Goal: Task Accomplishment & Management: Use online tool/utility

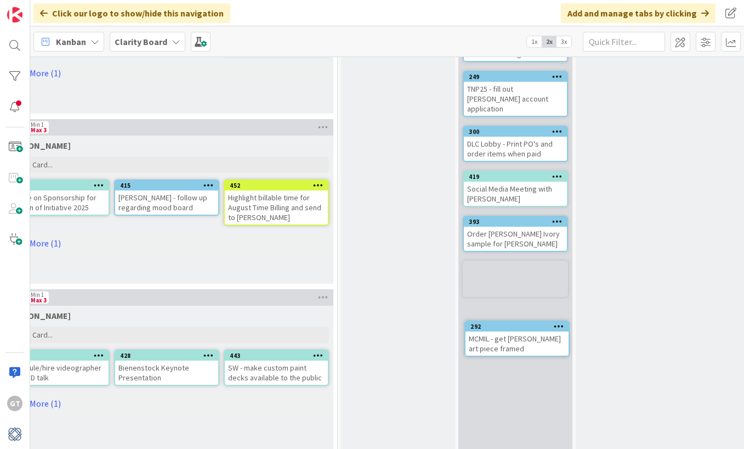
scroll to position [338, 957]
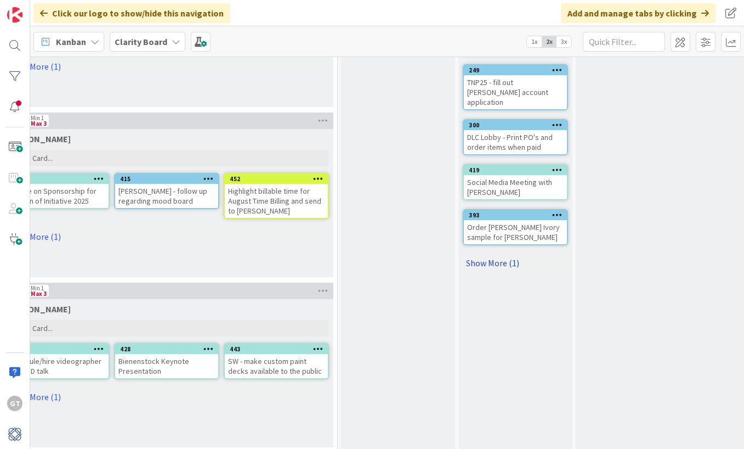
click at [502, 254] on link "Show More (1)" at bounding box center [515, 263] width 105 height 18
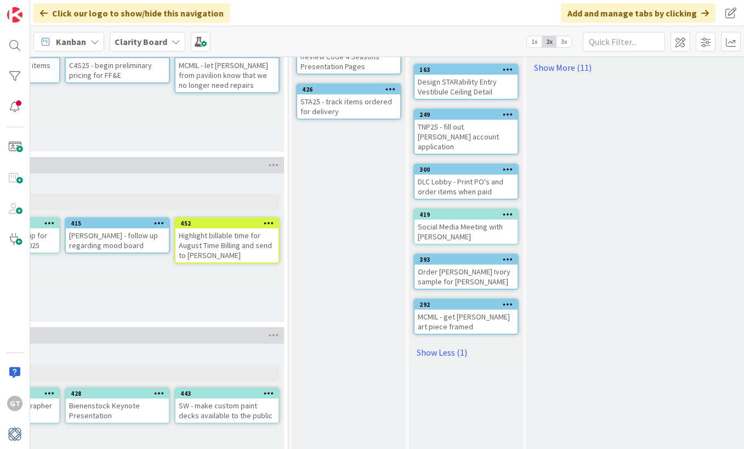
scroll to position [297, 1007]
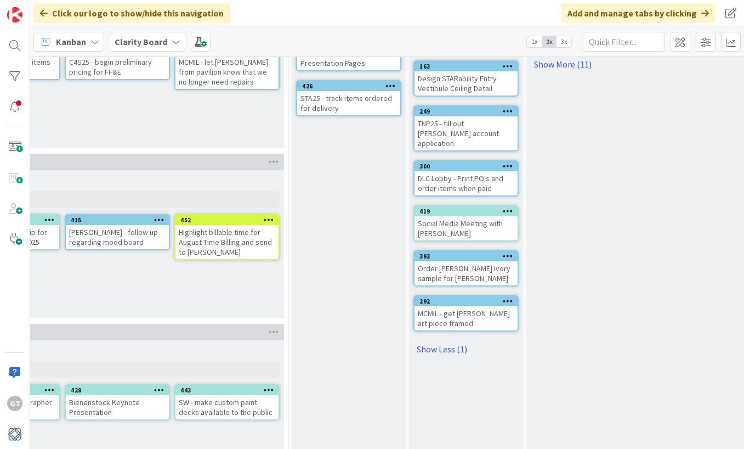
click at [446, 261] on div "Order [PERSON_NAME] Ivory sample for [PERSON_NAME]" at bounding box center [466, 273] width 103 height 24
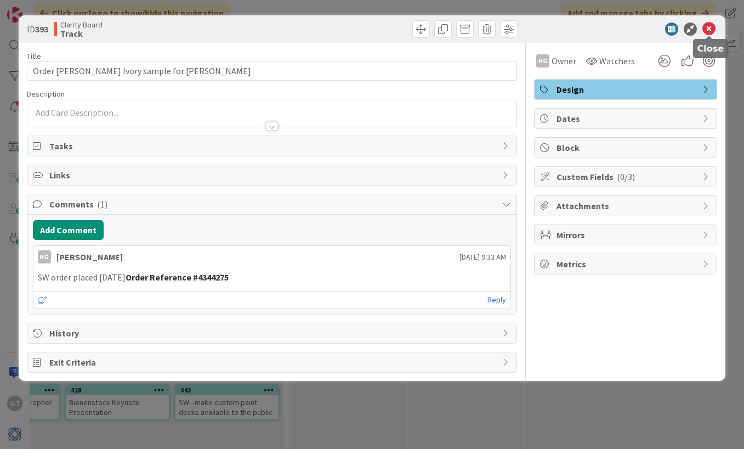
click at [706, 27] on icon at bounding box center [708, 28] width 13 height 13
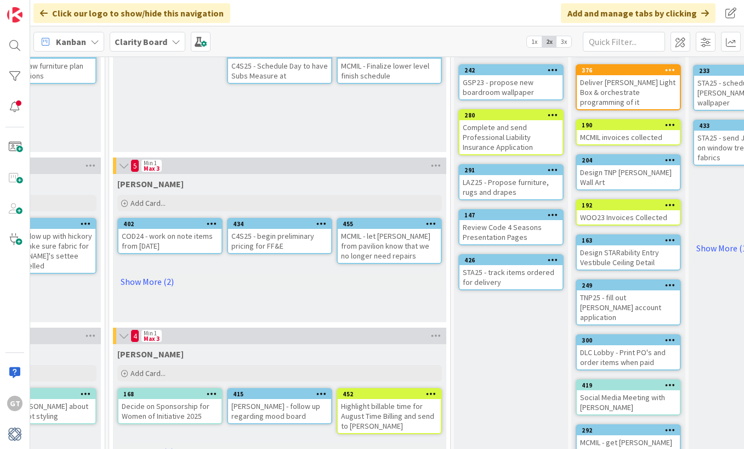
scroll to position [122, 871]
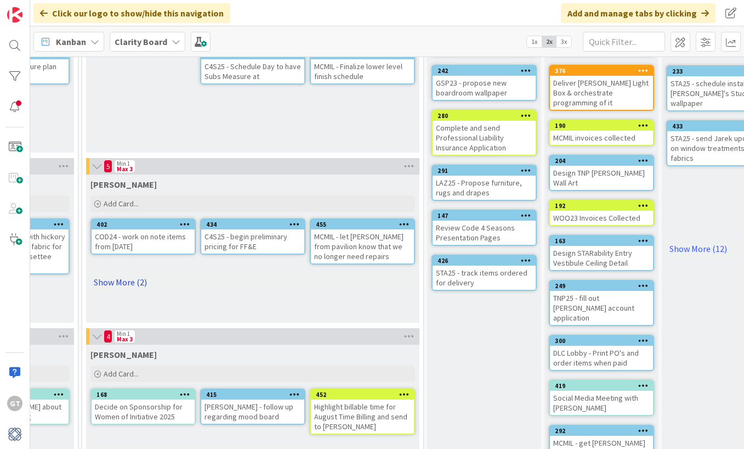
click at [114, 287] on link "Show More (2)" at bounding box center [252, 282] width 325 height 18
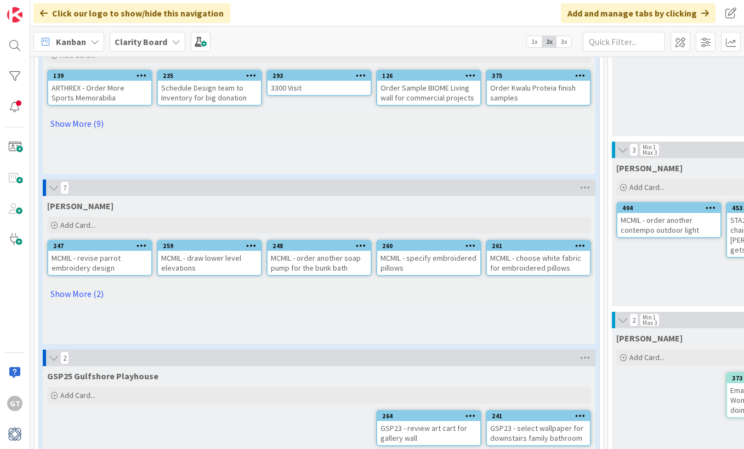
scroll to position [139, 0]
click at [98, 291] on link "Show More (2)" at bounding box center [319, 293] width 544 height 18
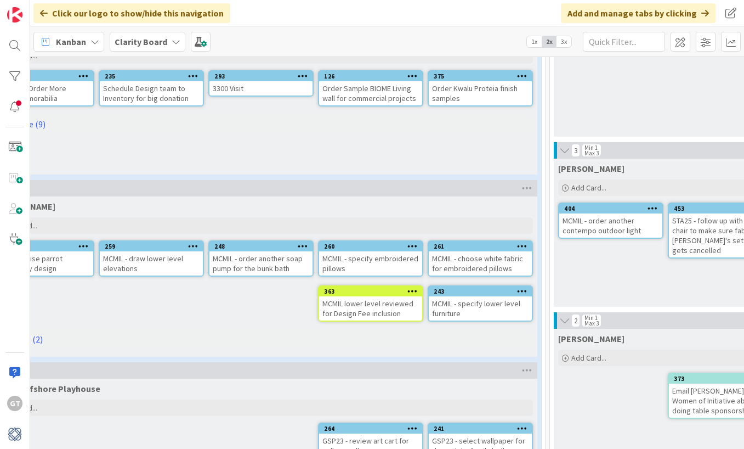
scroll to position [129, 60]
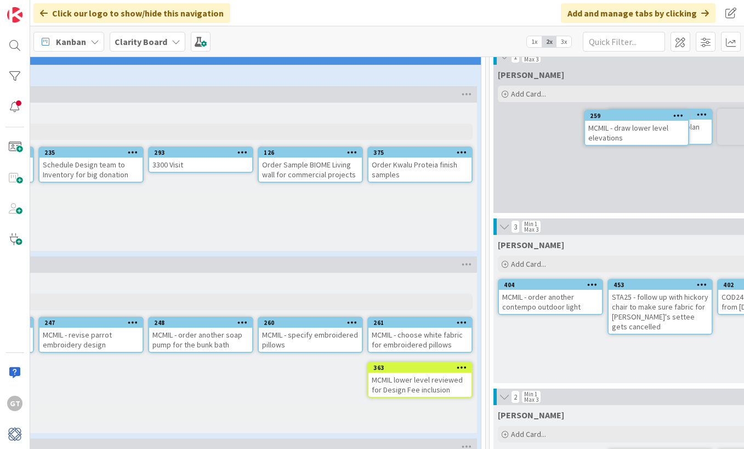
drag, startPoint x: 154, startPoint y: 276, endPoint x: 182, endPoint y: 273, distance: 27.6
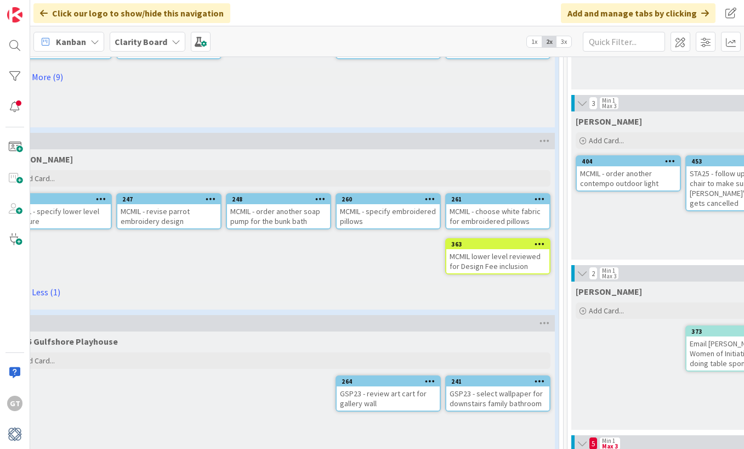
scroll to position [185, 27]
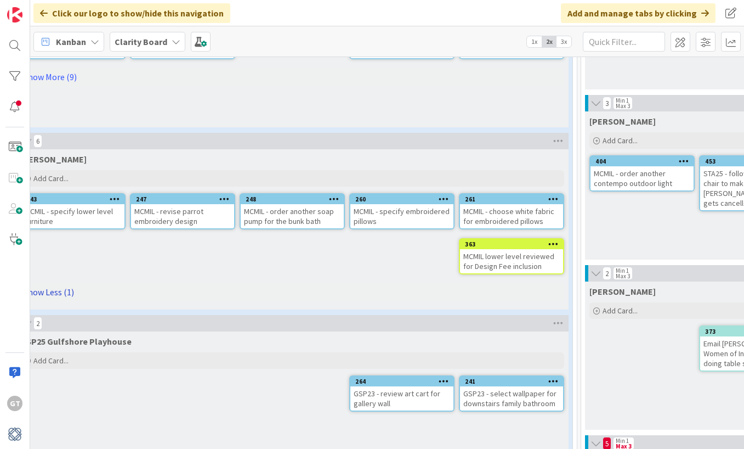
click at [59, 287] on link "Show Less (1)" at bounding box center [292, 292] width 544 height 18
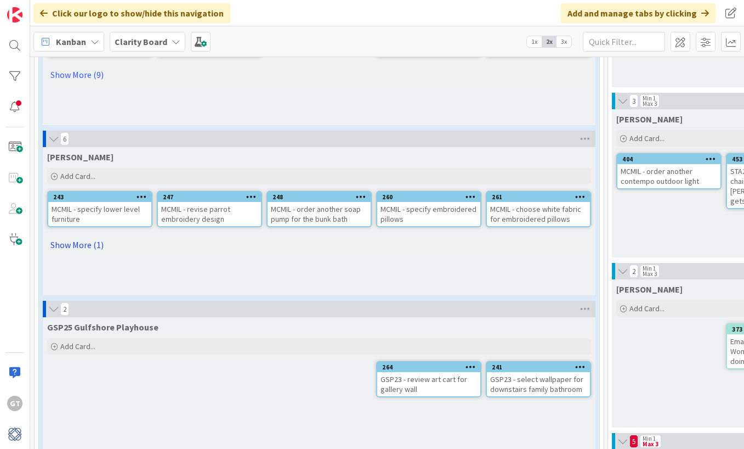
scroll to position [188, 0]
click at [71, 242] on link "Show More (1)" at bounding box center [319, 245] width 544 height 18
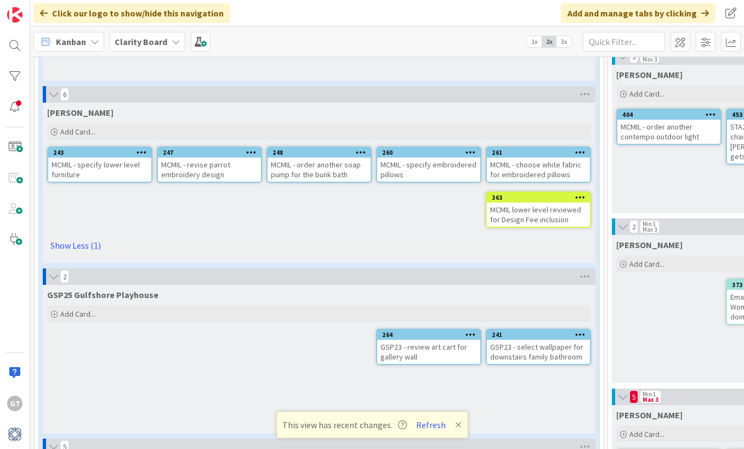
scroll to position [233, 0]
click at [423, 420] on button "Refresh" at bounding box center [430, 424] width 37 height 14
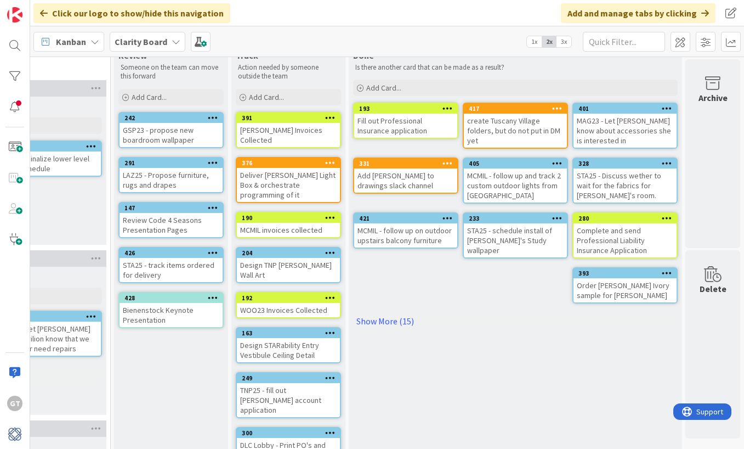
scroll to position [30, 1184]
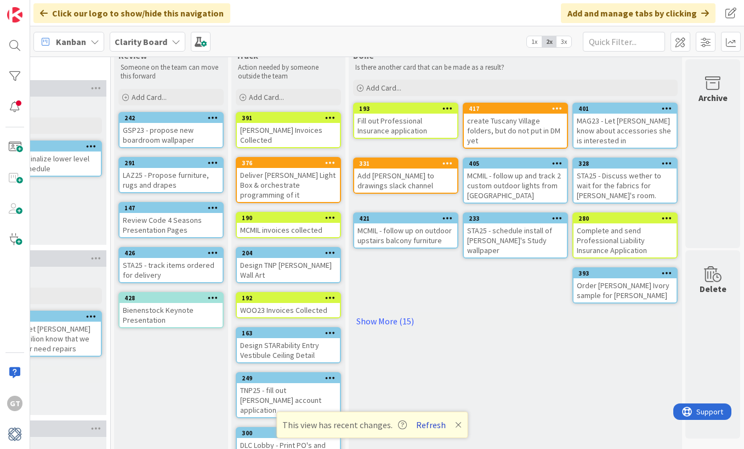
click at [427, 427] on button "Refresh" at bounding box center [430, 424] width 37 height 14
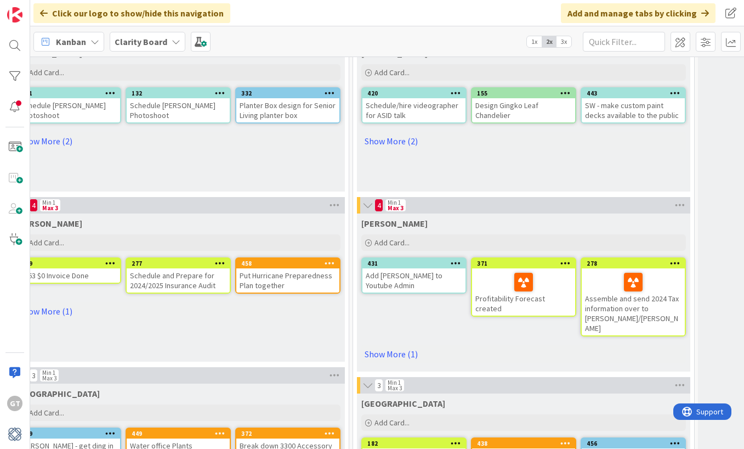
scroll to position [602, 600]
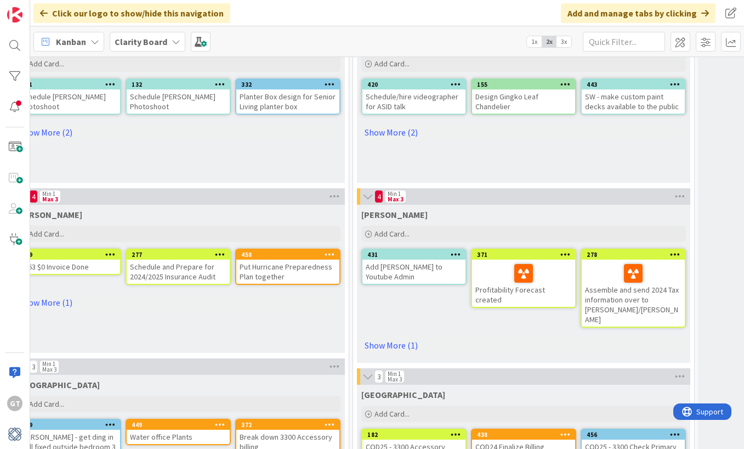
click at [306, 276] on div "Put Hurricane Preparedness Plan together" at bounding box center [287, 271] width 103 height 24
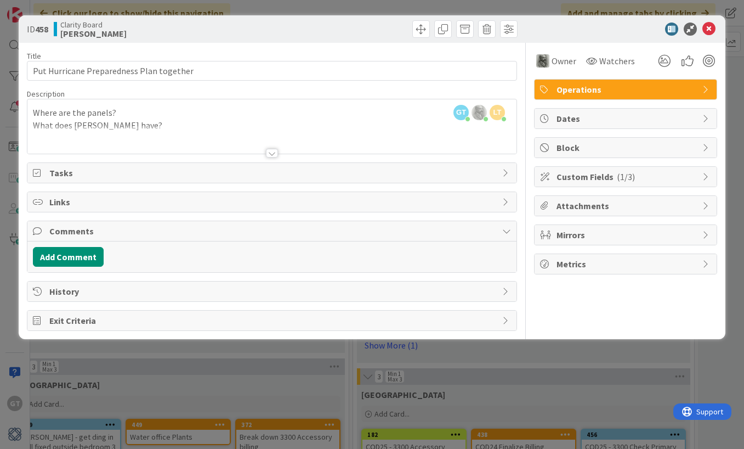
click at [276, 154] on div at bounding box center [272, 153] width 12 height 9
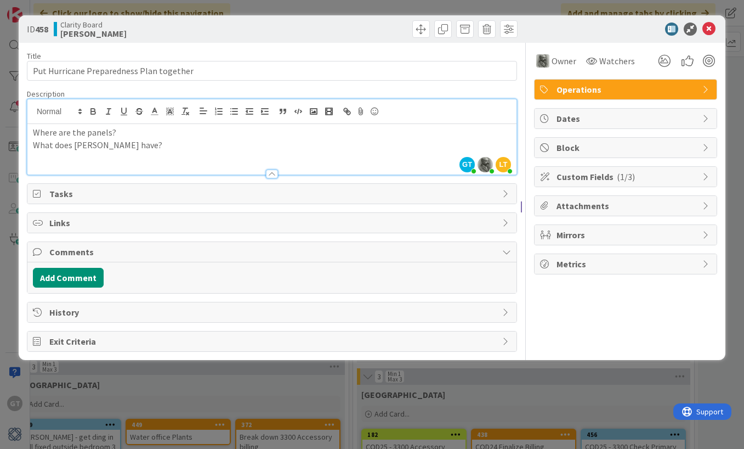
click at [128, 144] on p "What does Skyline have?" at bounding box center [272, 145] width 478 height 13
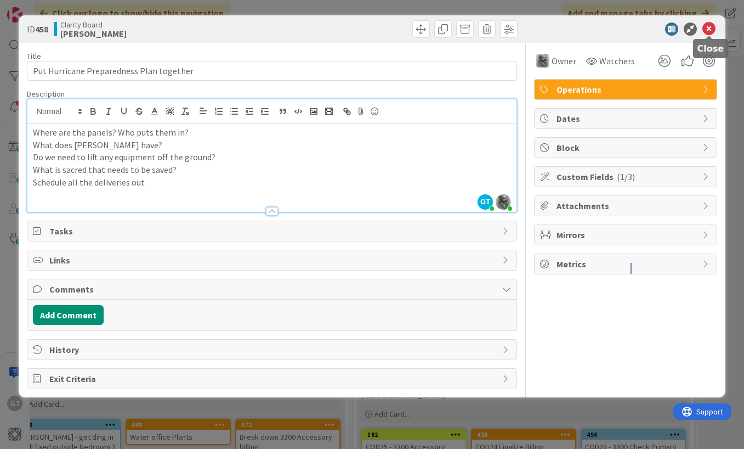
click at [709, 24] on icon at bounding box center [708, 28] width 13 height 13
